Goal: Find specific page/section: Find specific page/section

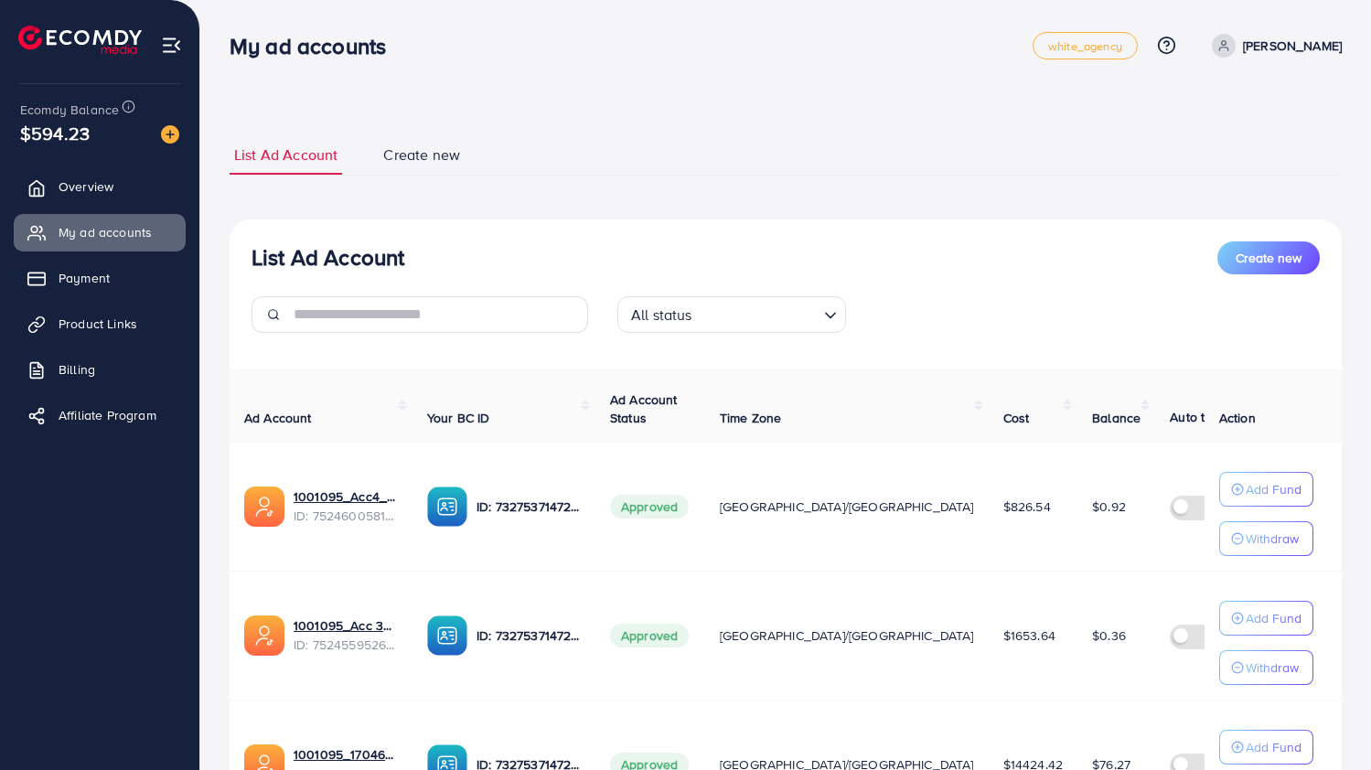
scroll to position [500, 0]
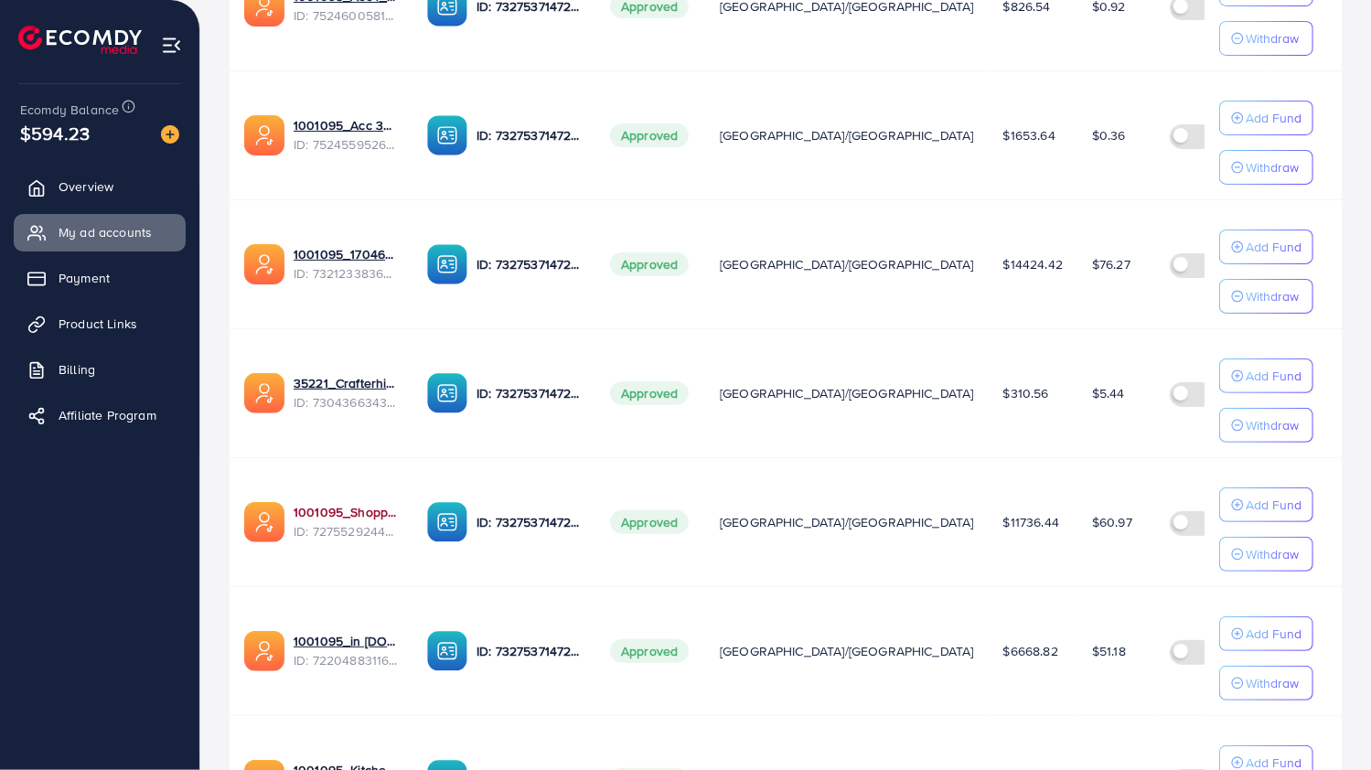
click at [369, 503] on link "1001095_Shopping Center" at bounding box center [346, 512] width 104 height 18
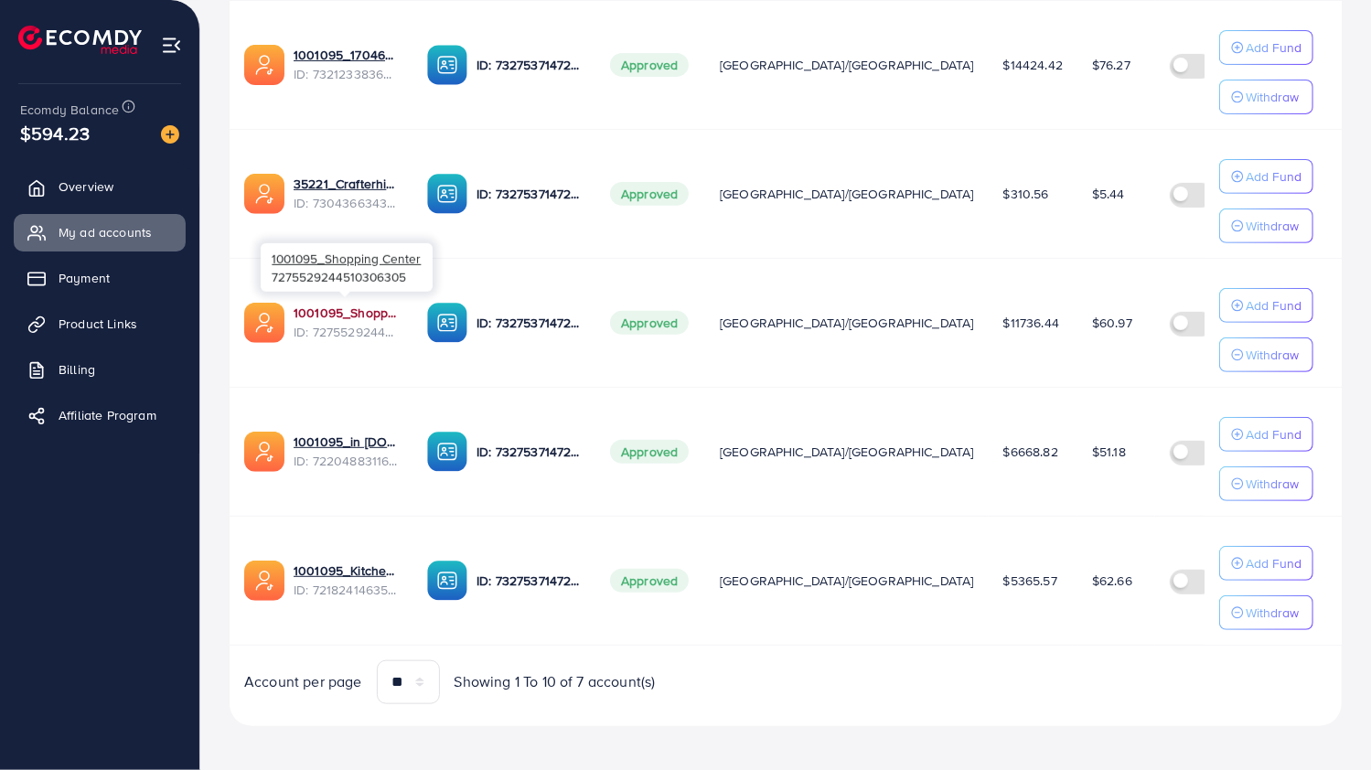
scroll to position [696, 0]
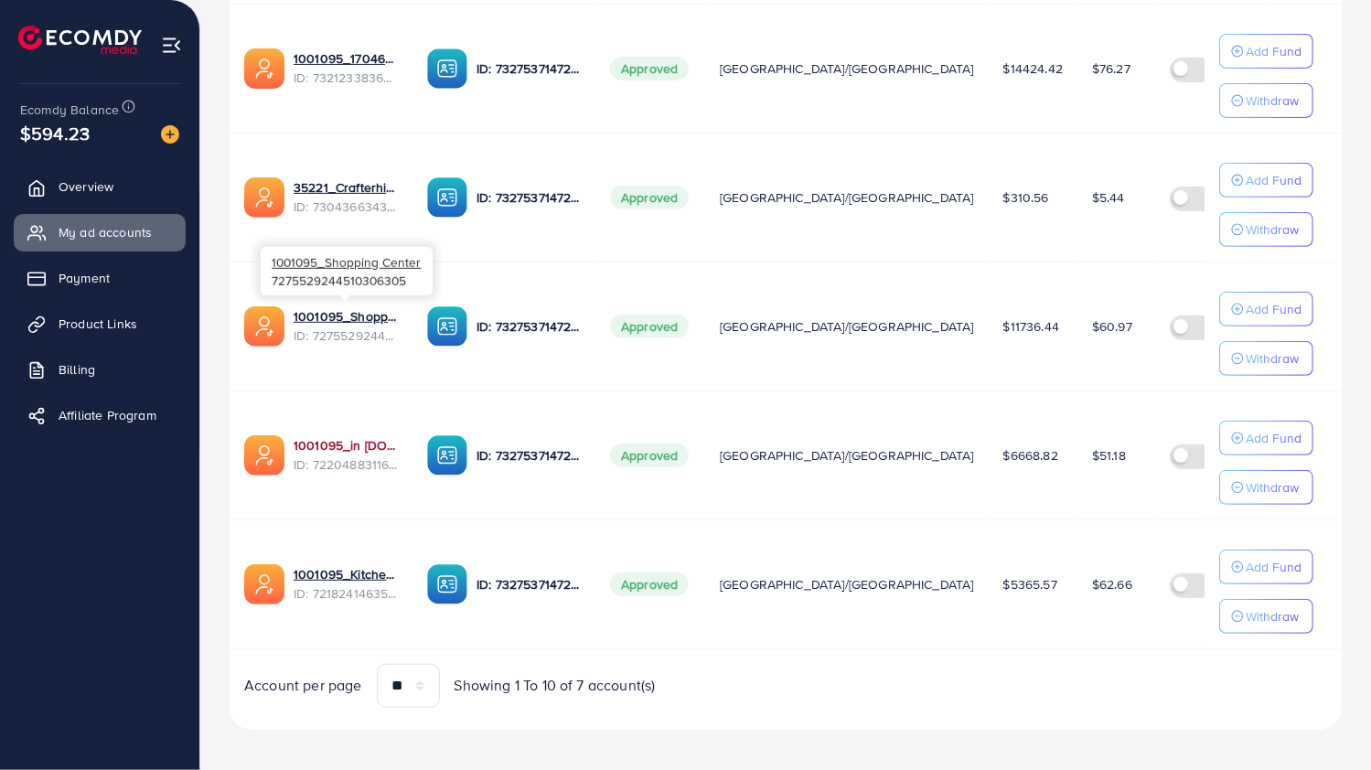
click at [344, 439] on link "1001095_in [DOMAIN_NAME]_1681150971525" at bounding box center [346, 445] width 104 height 18
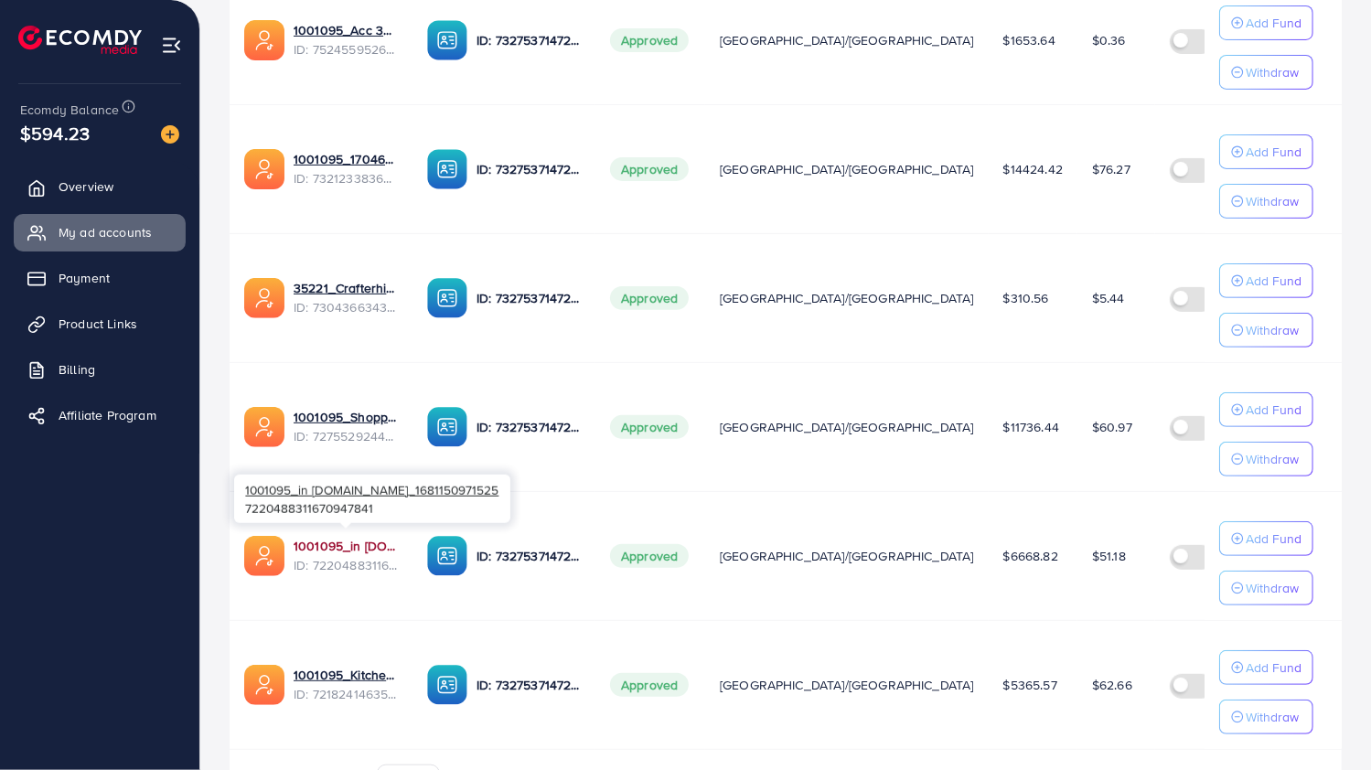
scroll to position [600, 0]
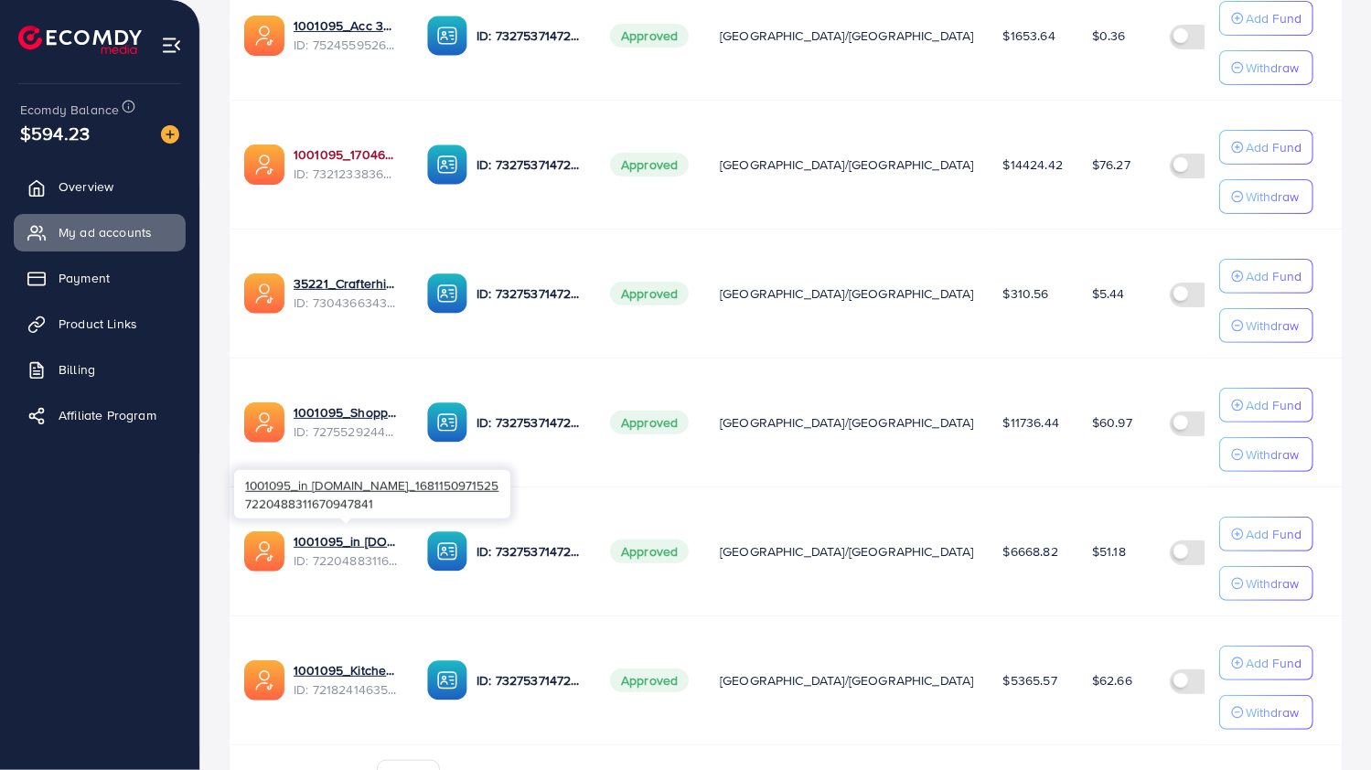
click at [339, 154] on link "1001095_1704607619722" at bounding box center [346, 154] width 104 height 18
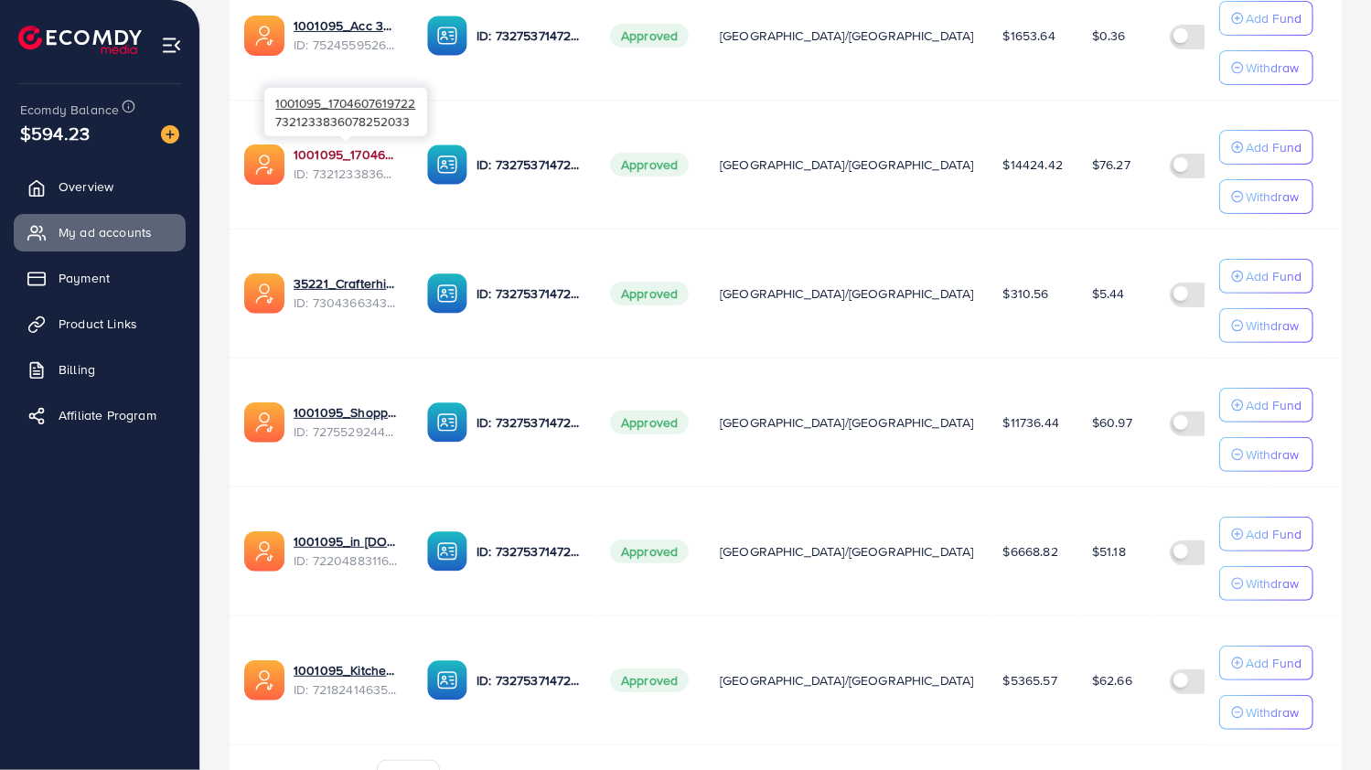
click at [350, 146] on link "1001095_1704607619722" at bounding box center [346, 154] width 104 height 18
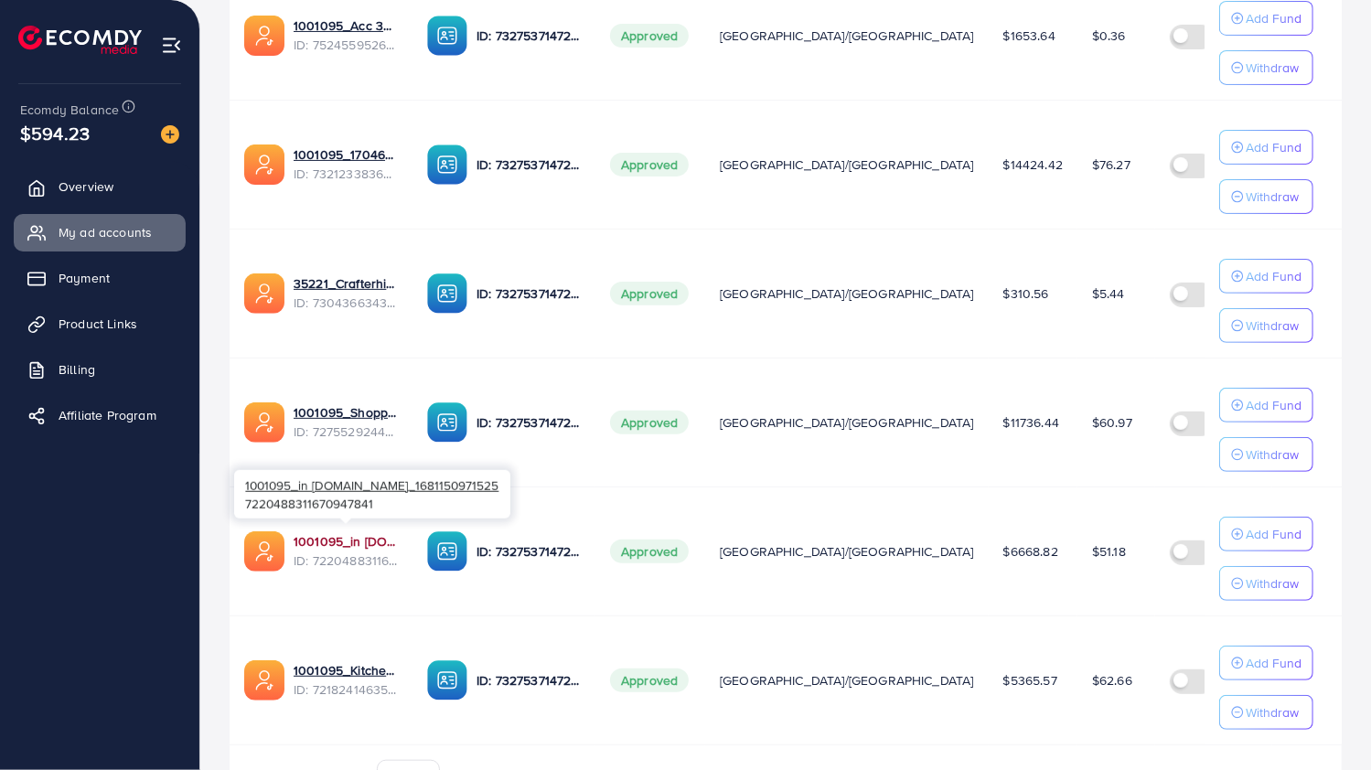
click at [333, 537] on link "1001095_in [DOMAIN_NAME]_1681150971525" at bounding box center [346, 541] width 104 height 18
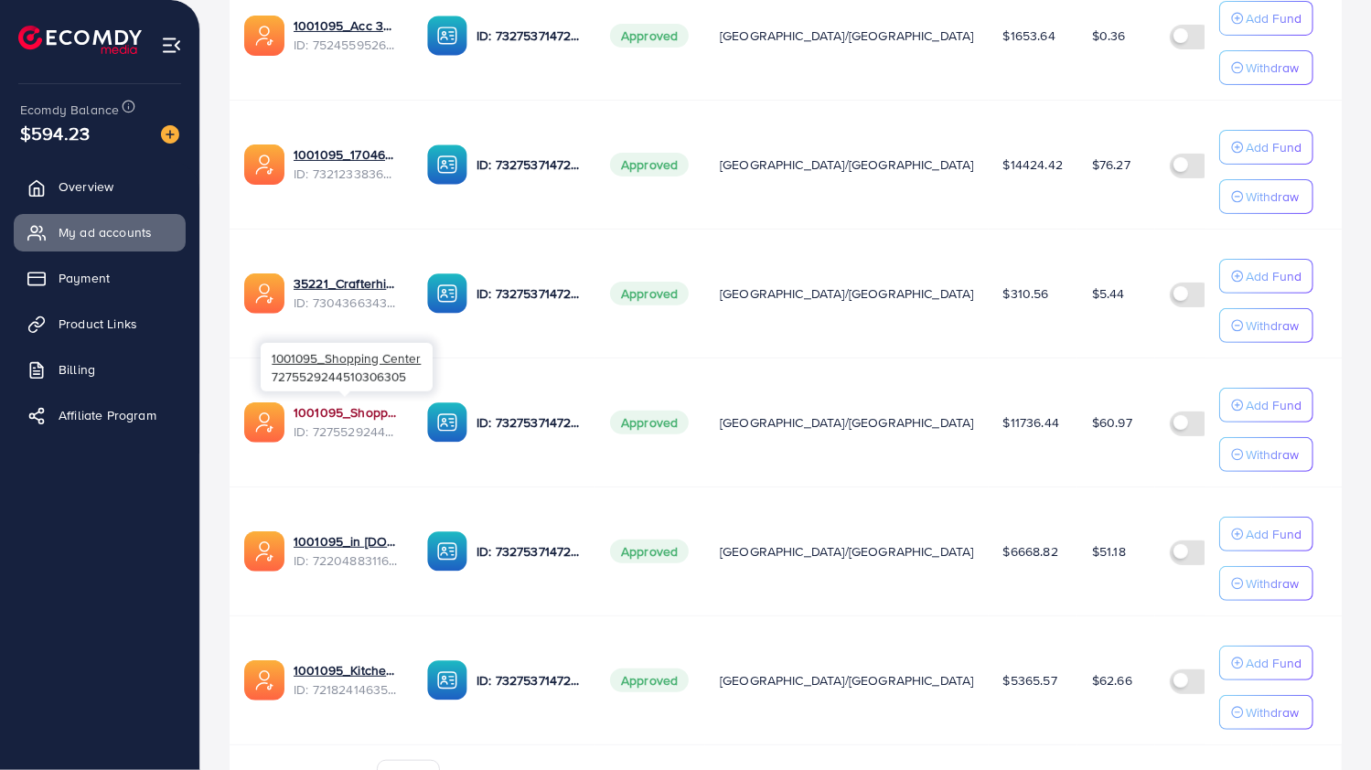
click at [353, 410] on link "1001095_Shopping Center" at bounding box center [346, 412] width 104 height 18
click at [372, 532] on link "1001095_in [DOMAIN_NAME]_1681150971525" at bounding box center [346, 541] width 104 height 18
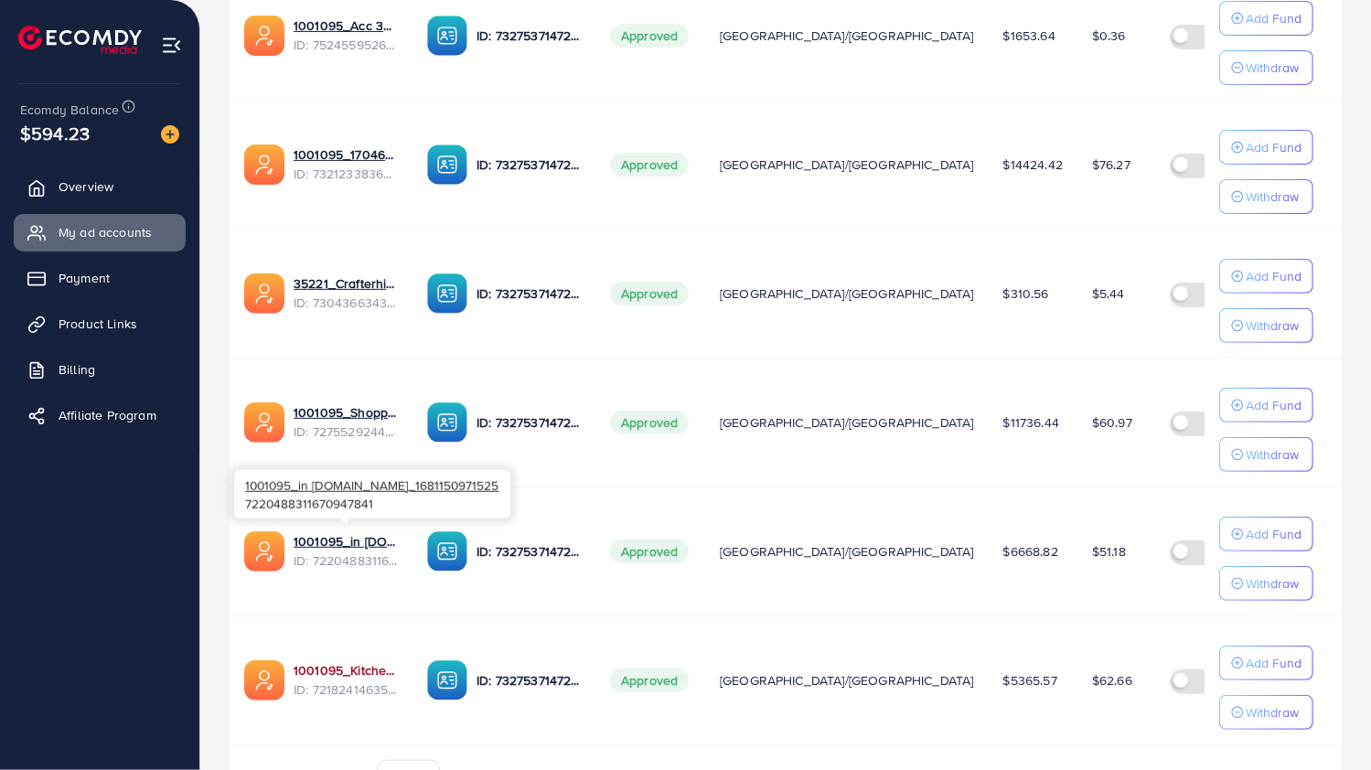
click at [360, 666] on link "1001095_Kitchenlyst_1680641549988" at bounding box center [346, 670] width 104 height 18
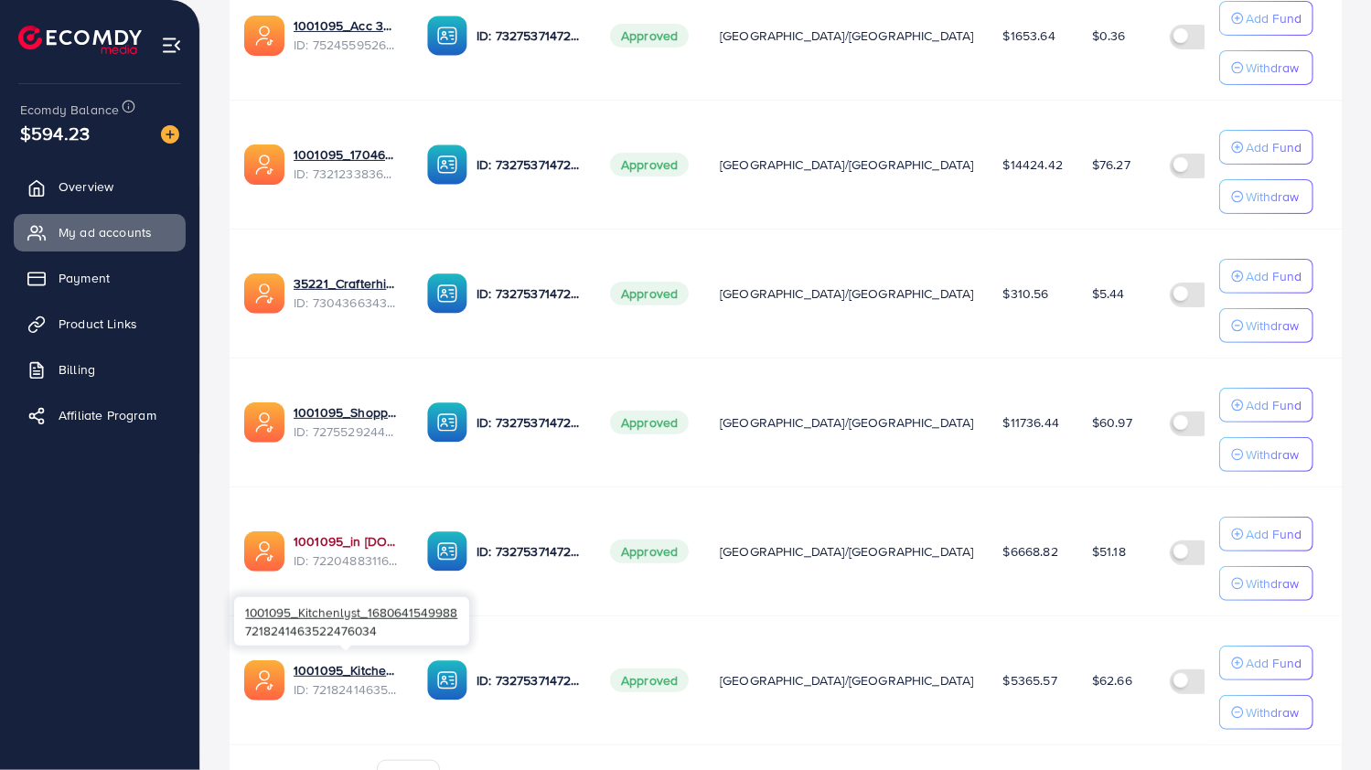
click at [366, 532] on link "1001095_in [DOMAIN_NAME]_1681150971525" at bounding box center [346, 541] width 104 height 18
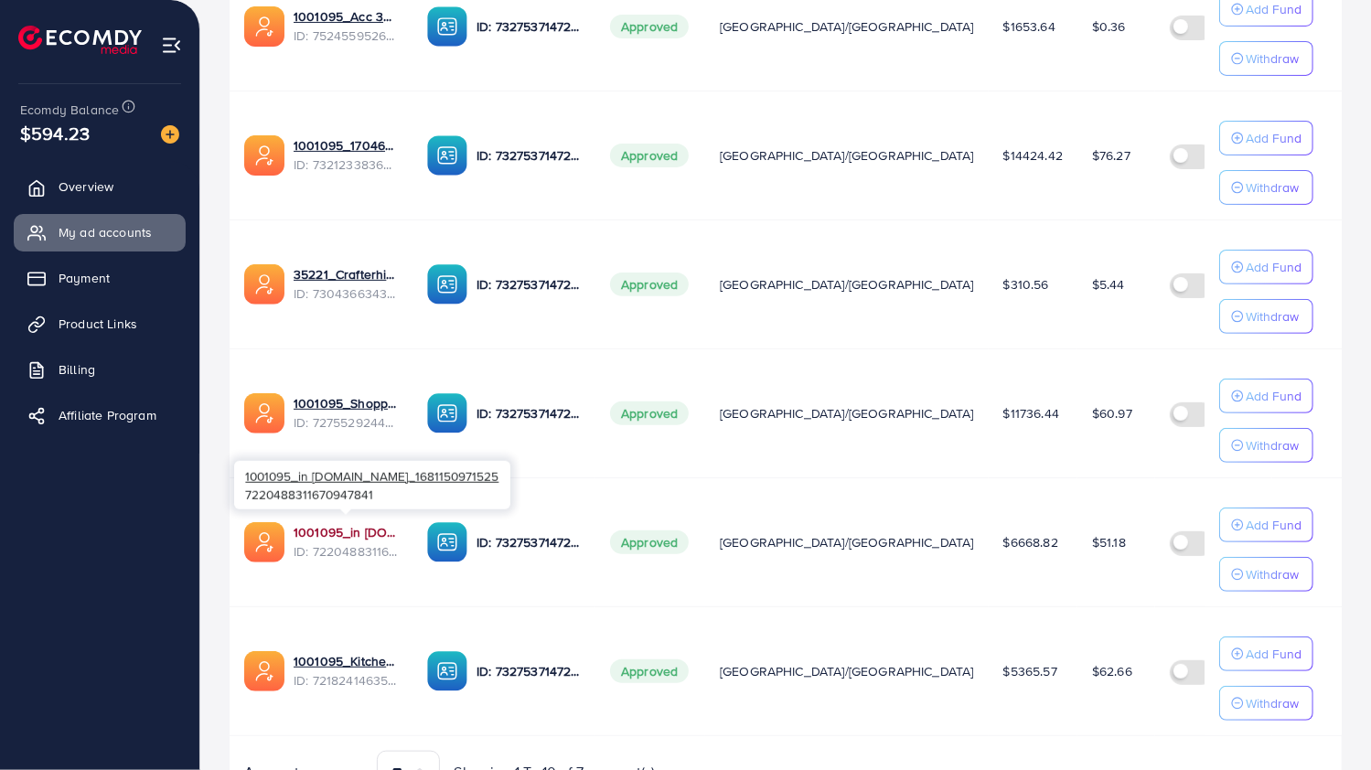
scroll to position [700, 0]
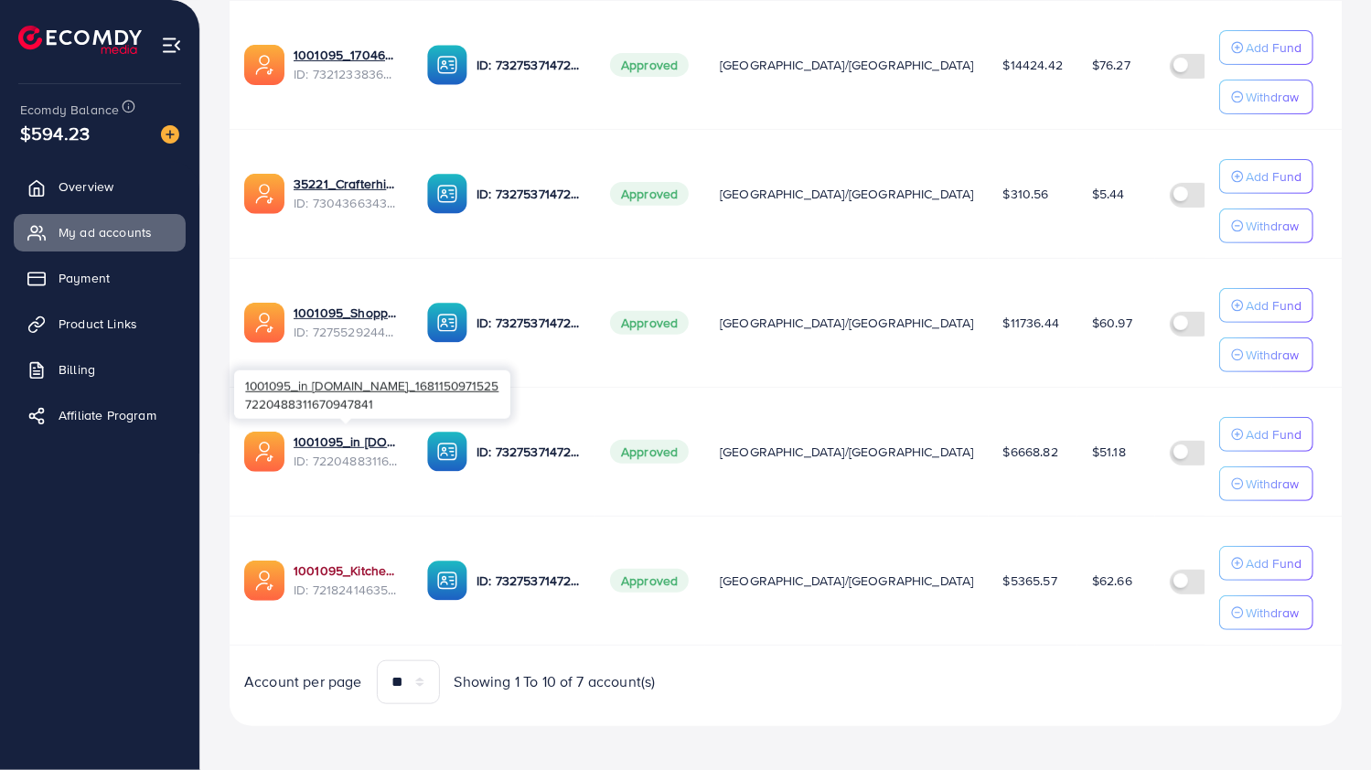
click at [366, 565] on link "1001095_Kitchenlyst_1680641549988" at bounding box center [346, 571] width 104 height 18
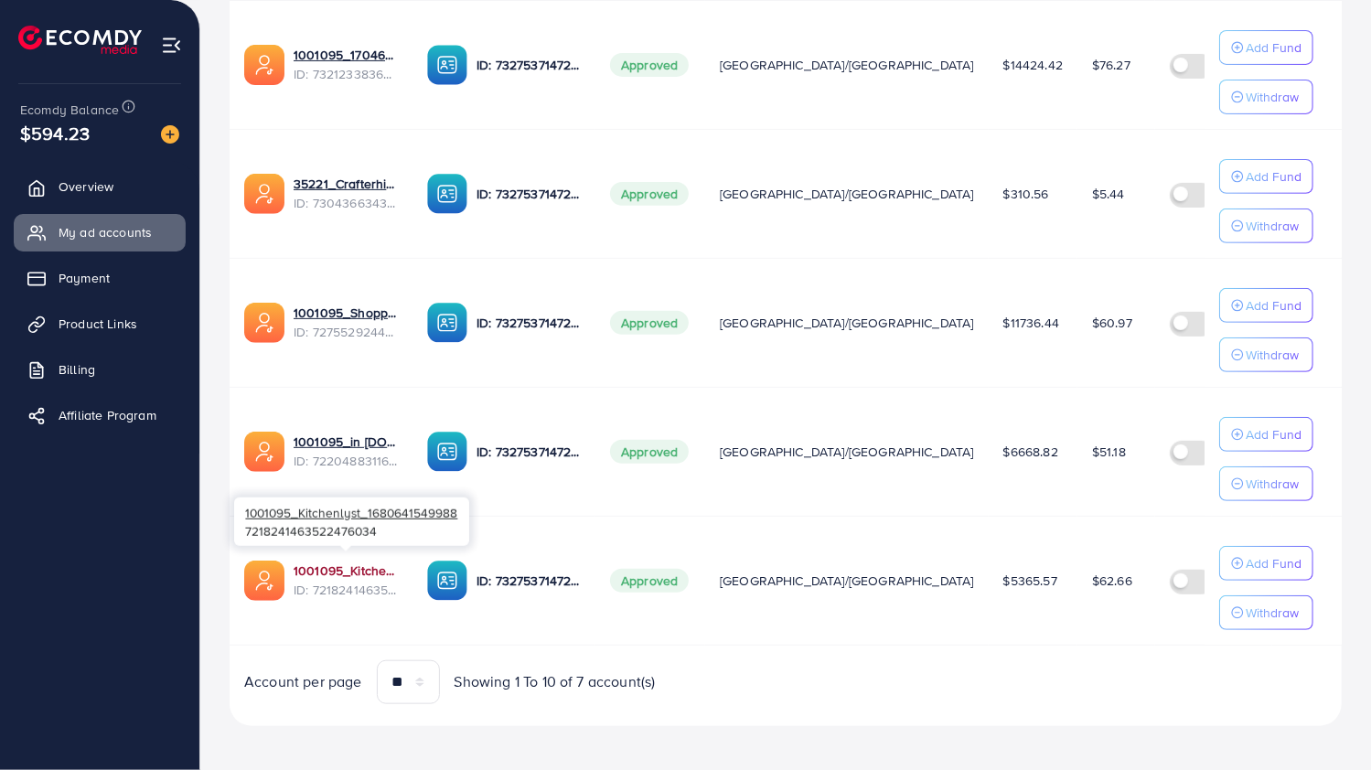
click at [370, 567] on link "1001095_Kitchenlyst_1680641549988" at bounding box center [346, 571] width 104 height 18
click at [356, 538] on div "1001095_Kitchenlyst_1680641549988 7218241463522476034" at bounding box center [351, 522] width 235 height 48
click at [351, 581] on span "ID: 7218241463522476034" at bounding box center [346, 590] width 104 height 18
click at [351, 562] on link "1001095_Kitchenlyst_1680641549988" at bounding box center [346, 571] width 104 height 18
click at [366, 304] on link "1001095_Shopping Center" at bounding box center [346, 313] width 104 height 18
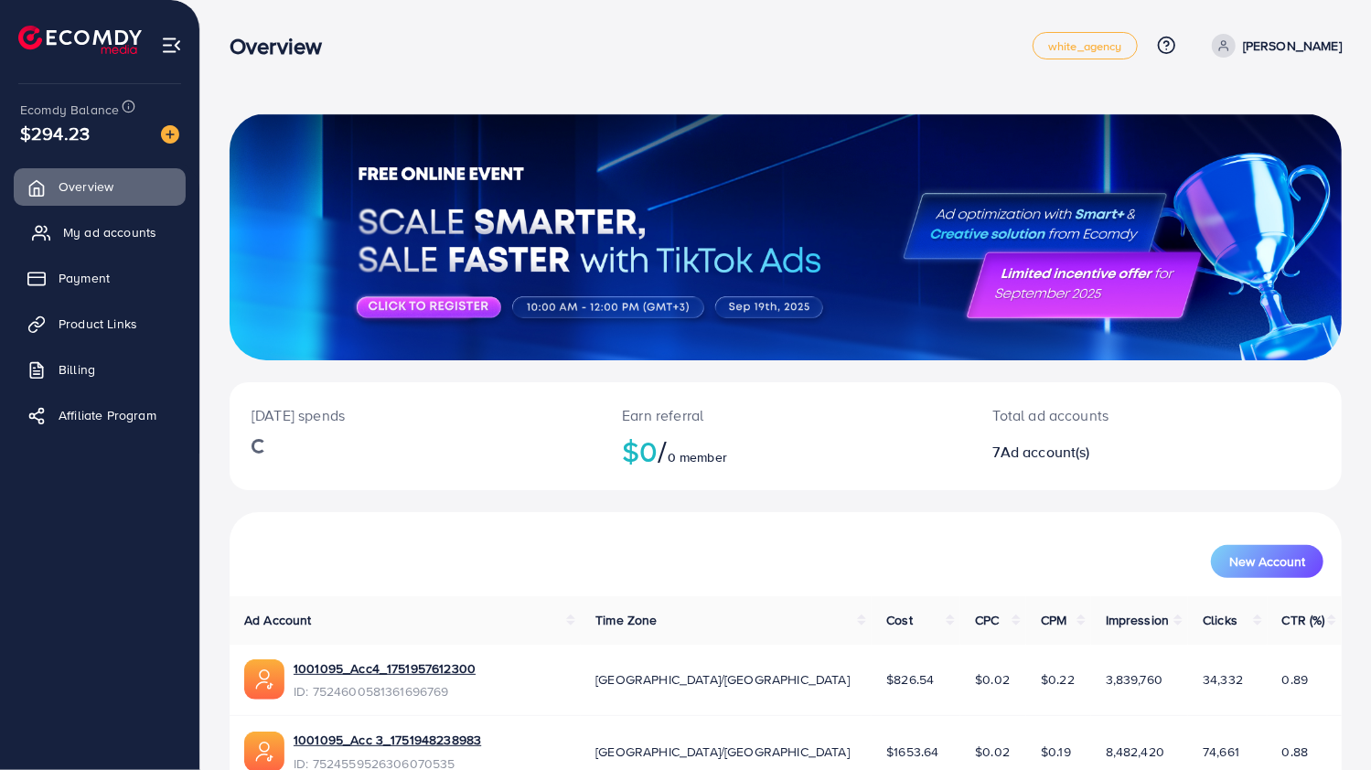
click at [126, 239] on span "My ad accounts" at bounding box center [109, 232] width 93 height 18
click at [125, 237] on span "My ad accounts" at bounding box center [109, 232] width 93 height 18
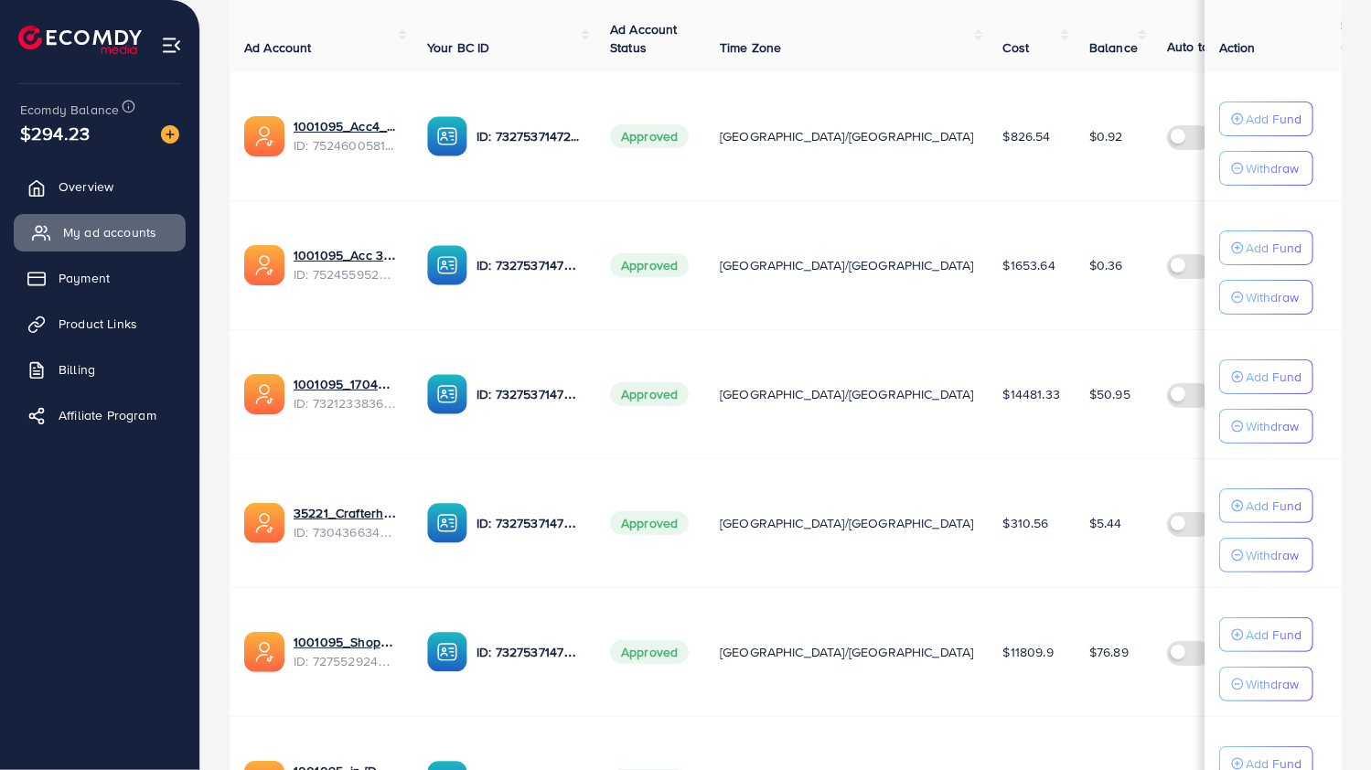
scroll to position [373, 0]
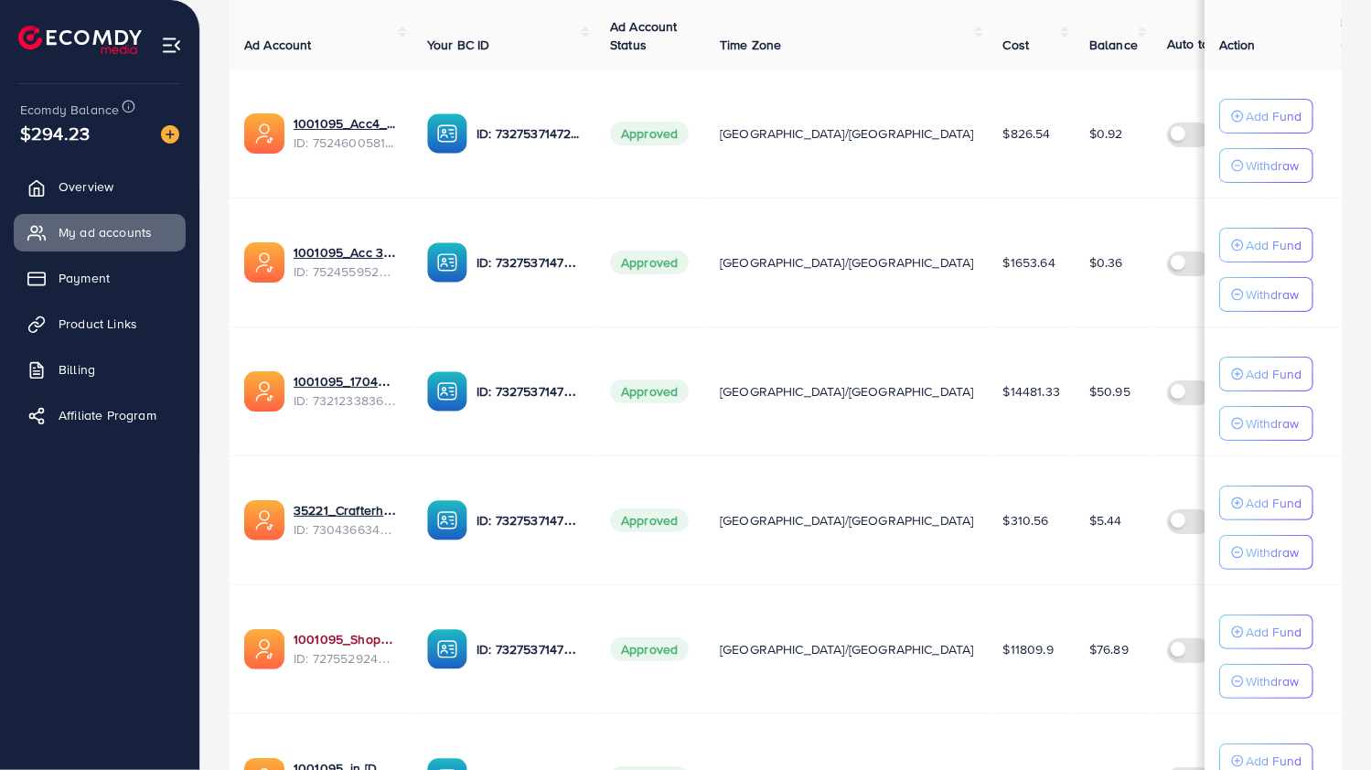
click at [356, 638] on link "1001095_Shopping Center" at bounding box center [346, 639] width 104 height 18
click at [346, 631] on link "1001095_Shopping Center" at bounding box center [346, 639] width 104 height 18
